Goal: Learn about a topic: Learn about a topic

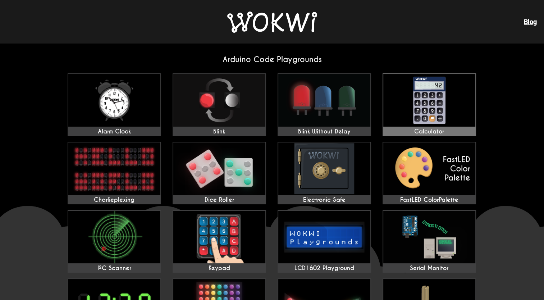
click at [453, 99] on img at bounding box center [429, 100] width 92 height 52
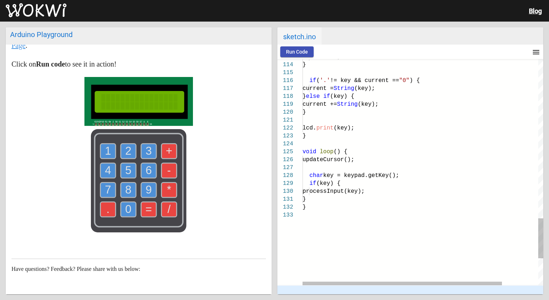
click at [320, 218] on div at bounding box center [445, 215] width 284 height 8
type textarea "/** Arduino Calculator Copyright (C) 2020, [PERSON_NAME]. Released under the MI…"
